Goal: Task Accomplishment & Management: Use online tool/utility

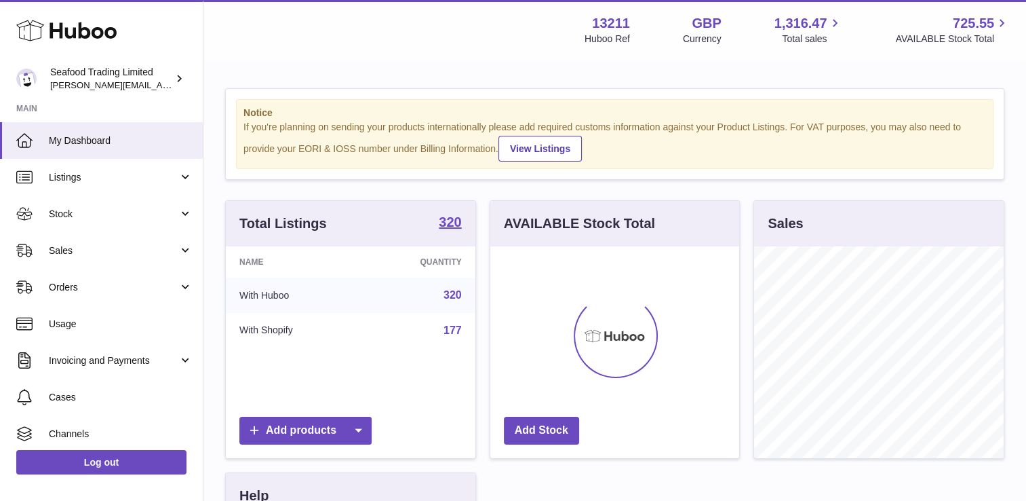
scroll to position [212, 250]
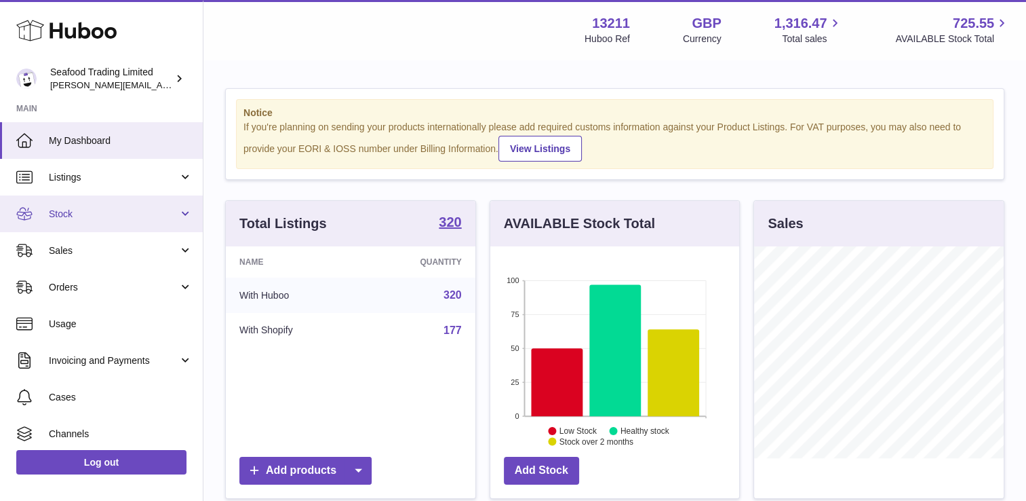
click at [69, 208] on span "Stock" at bounding box center [114, 214] width 130 height 13
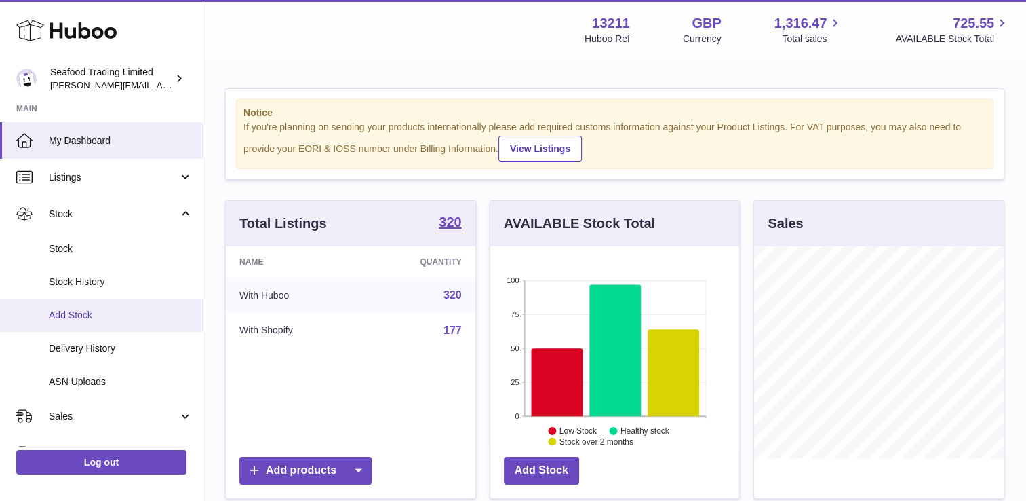
click at [76, 312] on span "Add Stock" at bounding box center [121, 315] width 144 height 13
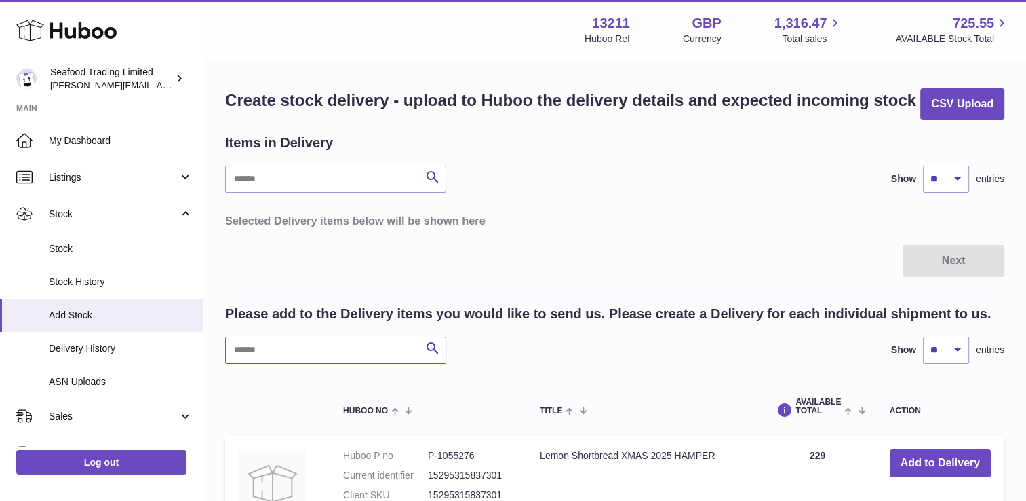
click at [339, 351] on input "text" at bounding box center [335, 350] width 221 height 27
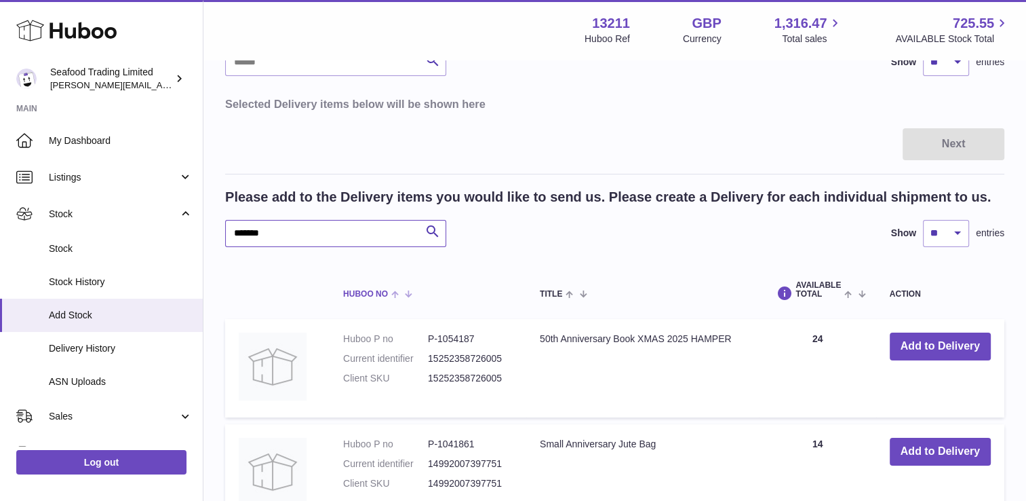
scroll to position [204, 0]
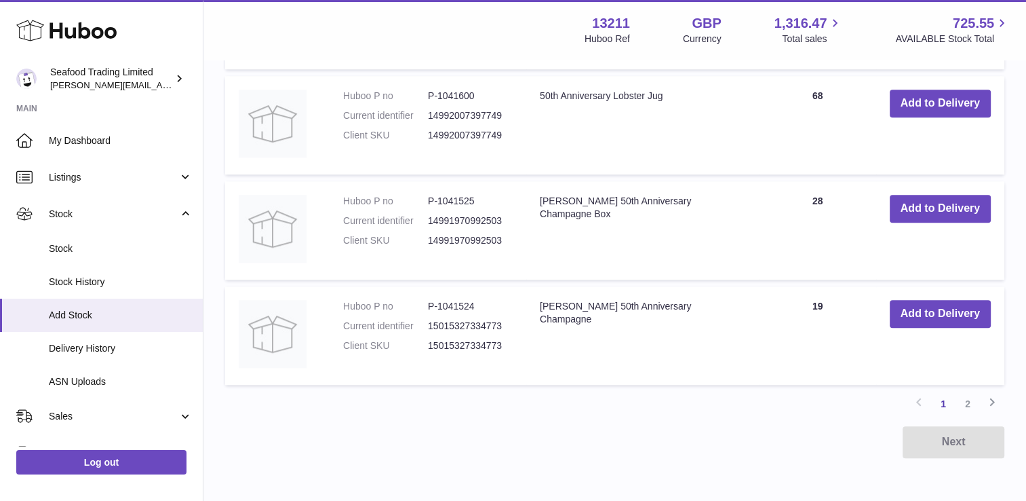
scroll to position [1157, 0]
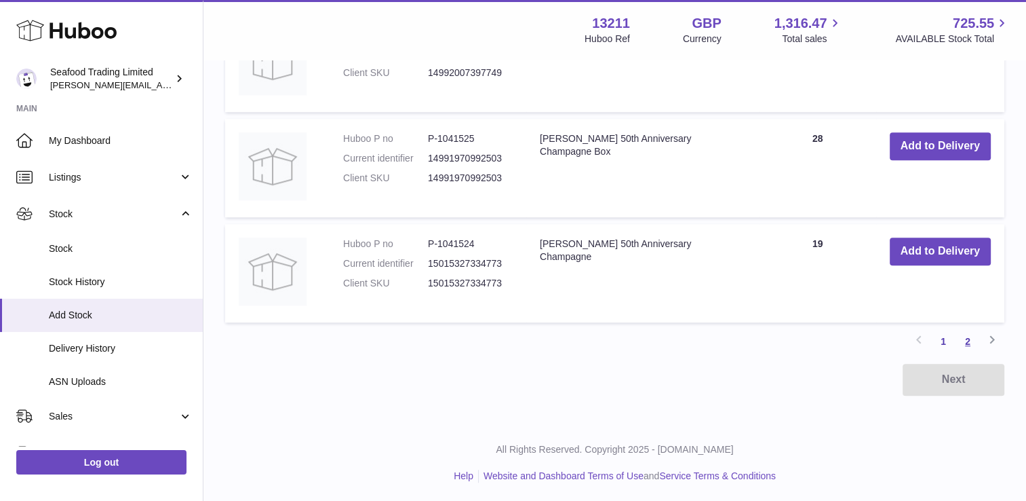
type input "********"
click at [971, 341] on link "2" at bounding box center [968, 341] width 24 height 24
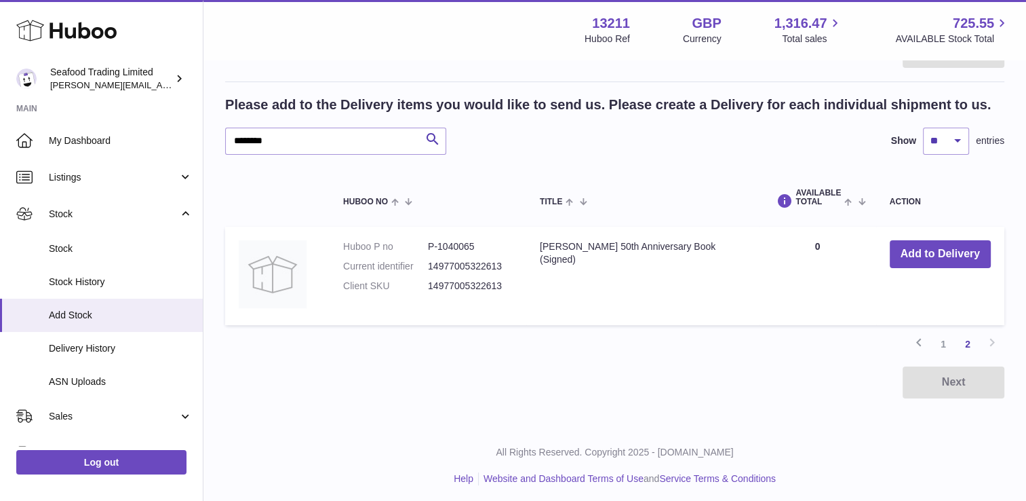
scroll to position [212, 0]
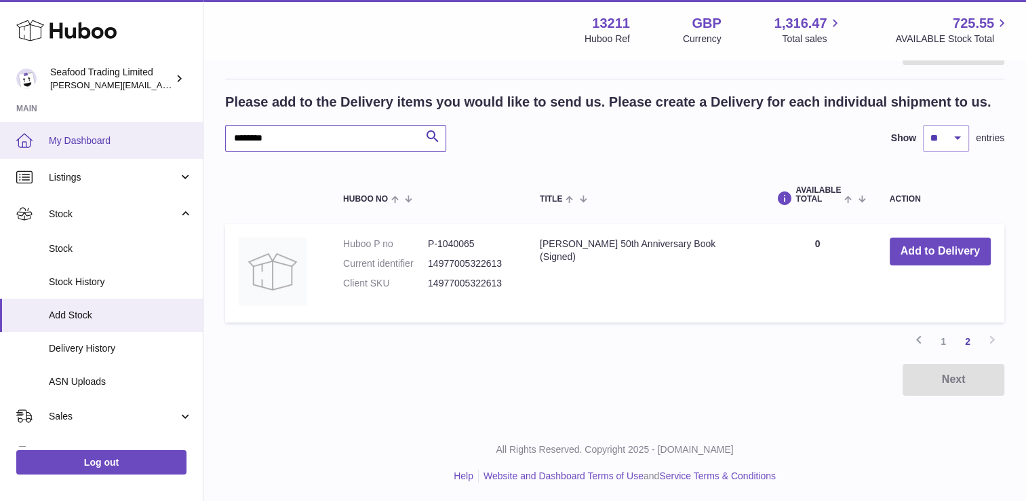
drag, startPoint x: 304, startPoint y: 141, endPoint x: 182, endPoint y: 121, distance: 123.7
click at [176, 138] on div "Huboo Seafood Trading Limited [EMAIL_ADDRESS][DOMAIN_NAME] Main My Dashboard Li…" at bounding box center [513, 145] width 1026 height 714
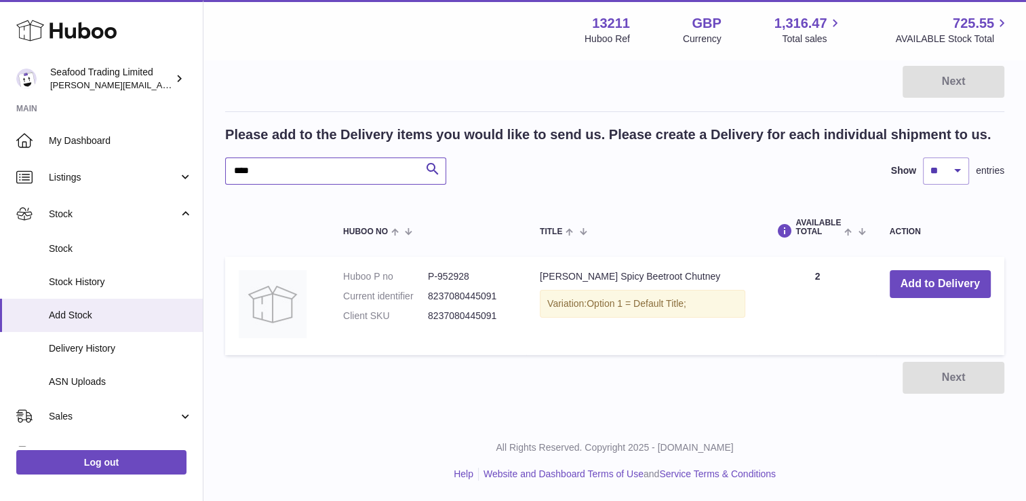
scroll to position [177, 0]
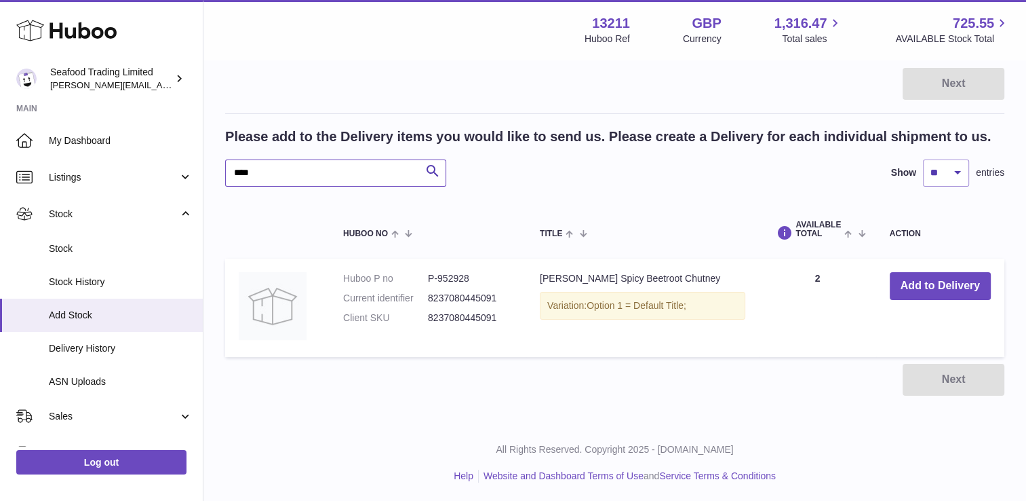
drag, startPoint x: 284, startPoint y: 171, endPoint x: 206, endPoint y: 166, distance: 78.2
click at [206, 166] on div "Create stock delivery - upload to Huboo the delivery details and expected incom…" at bounding box center [615, 153] width 823 height 539
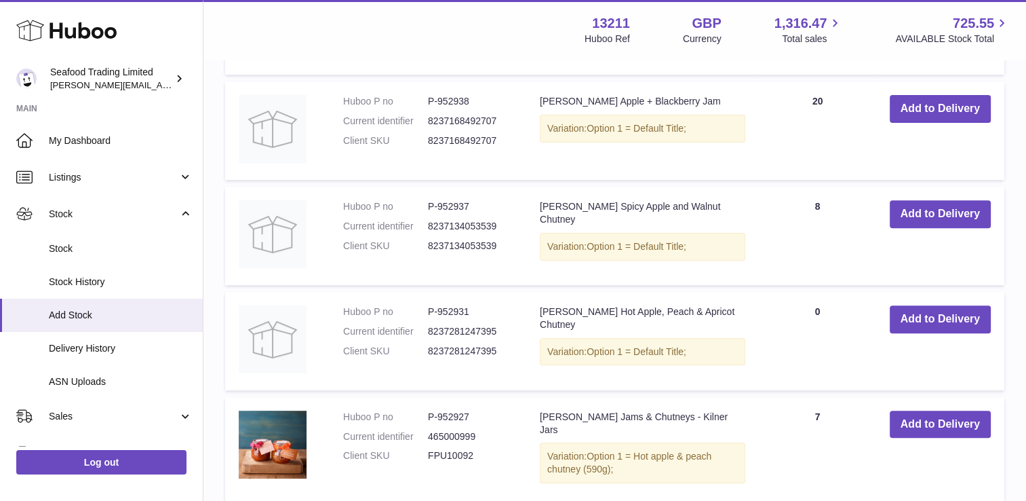
scroll to position [483, 0]
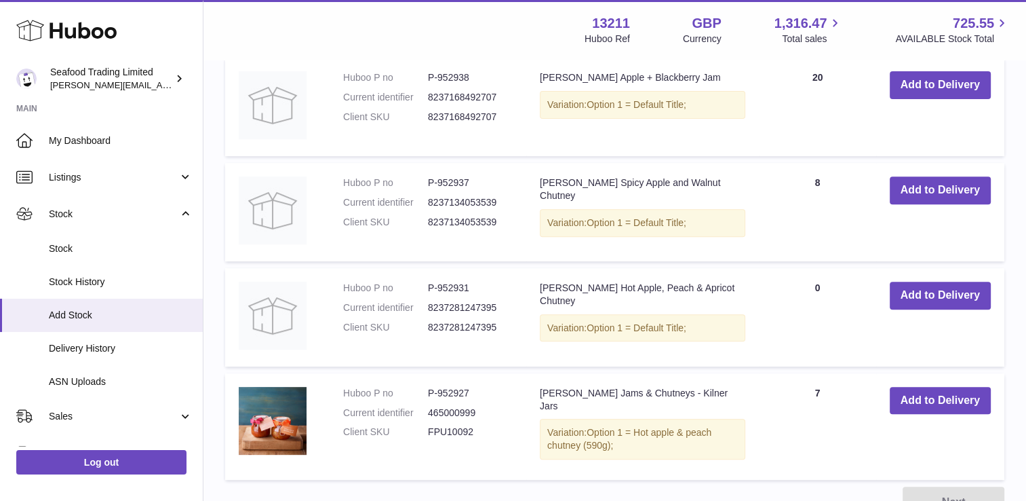
type input "*****"
